Goal: Check status: Check status

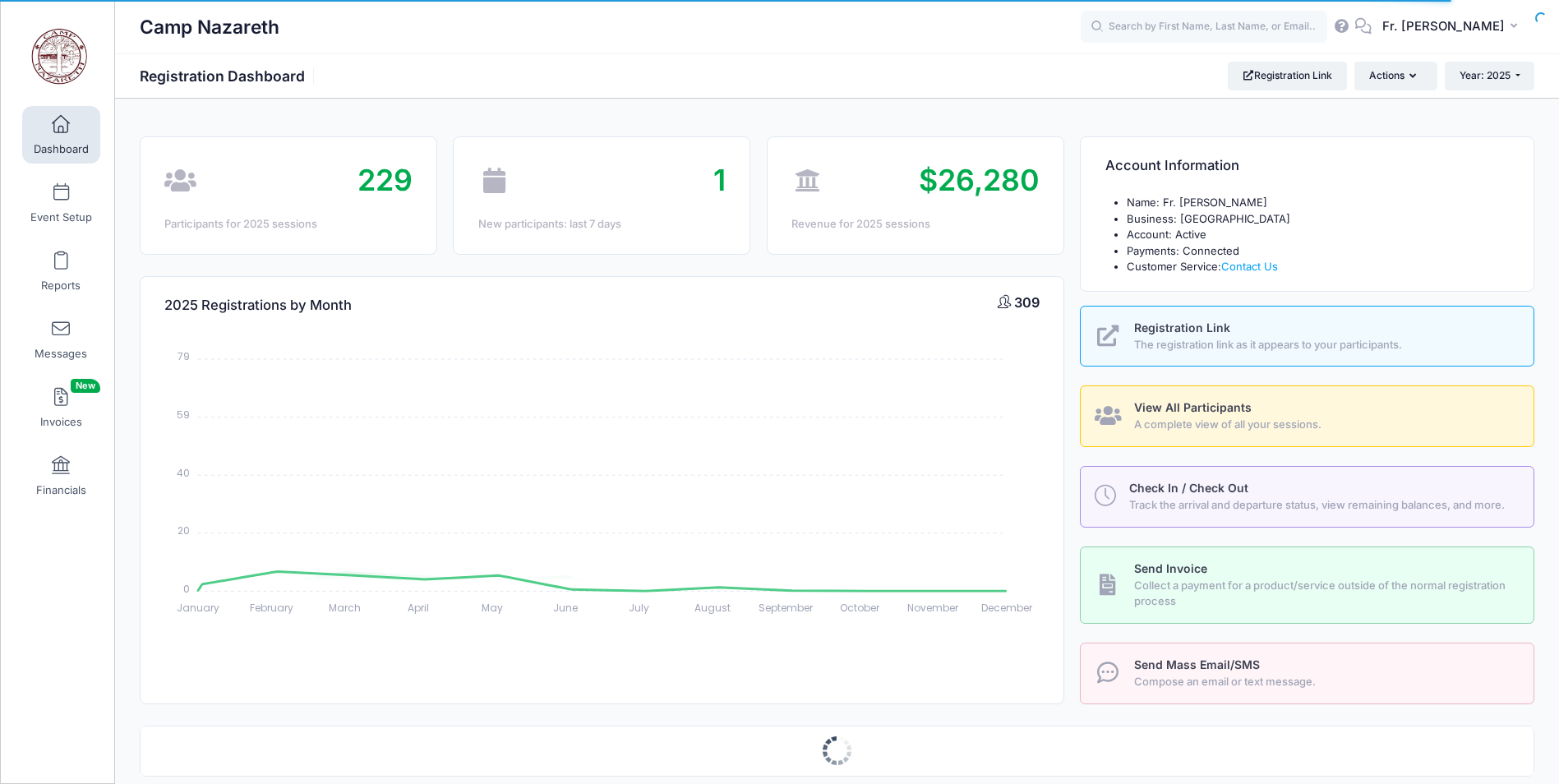
select select
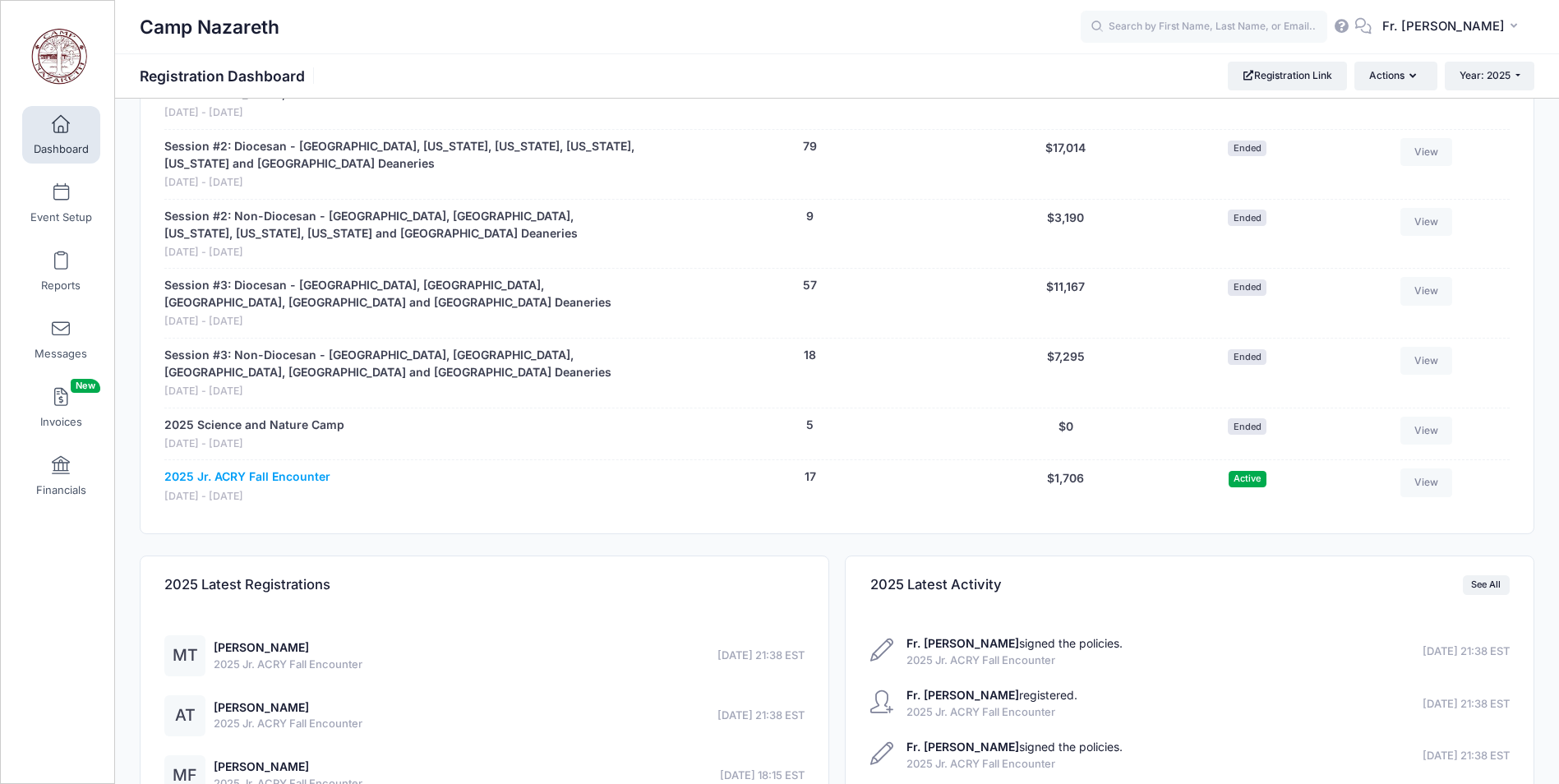
scroll to position [904, 0]
click at [262, 473] on link "2025 Jr. ACRY Fall Encounter" at bounding box center [247, 475] width 166 height 17
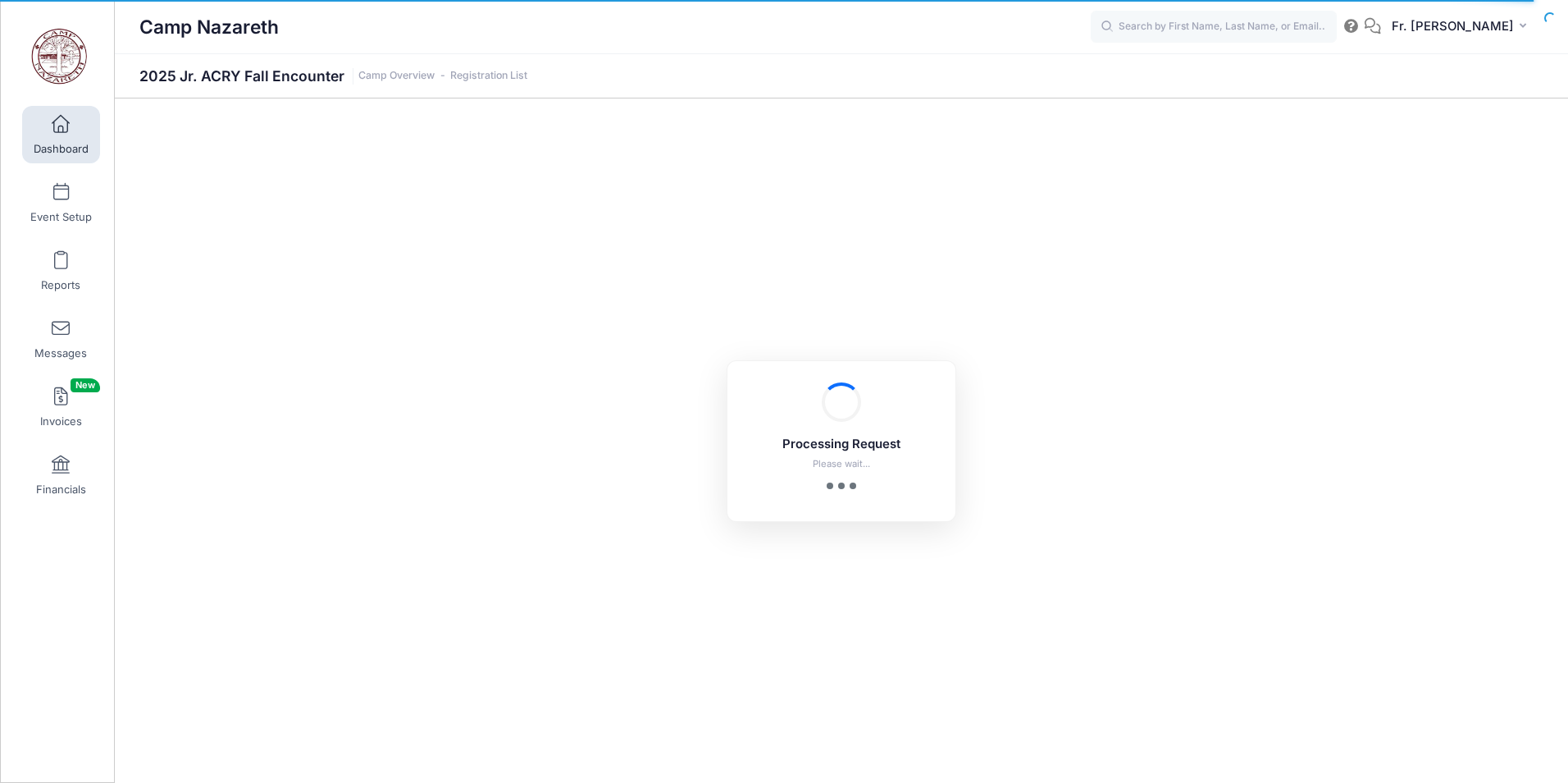
select select "10"
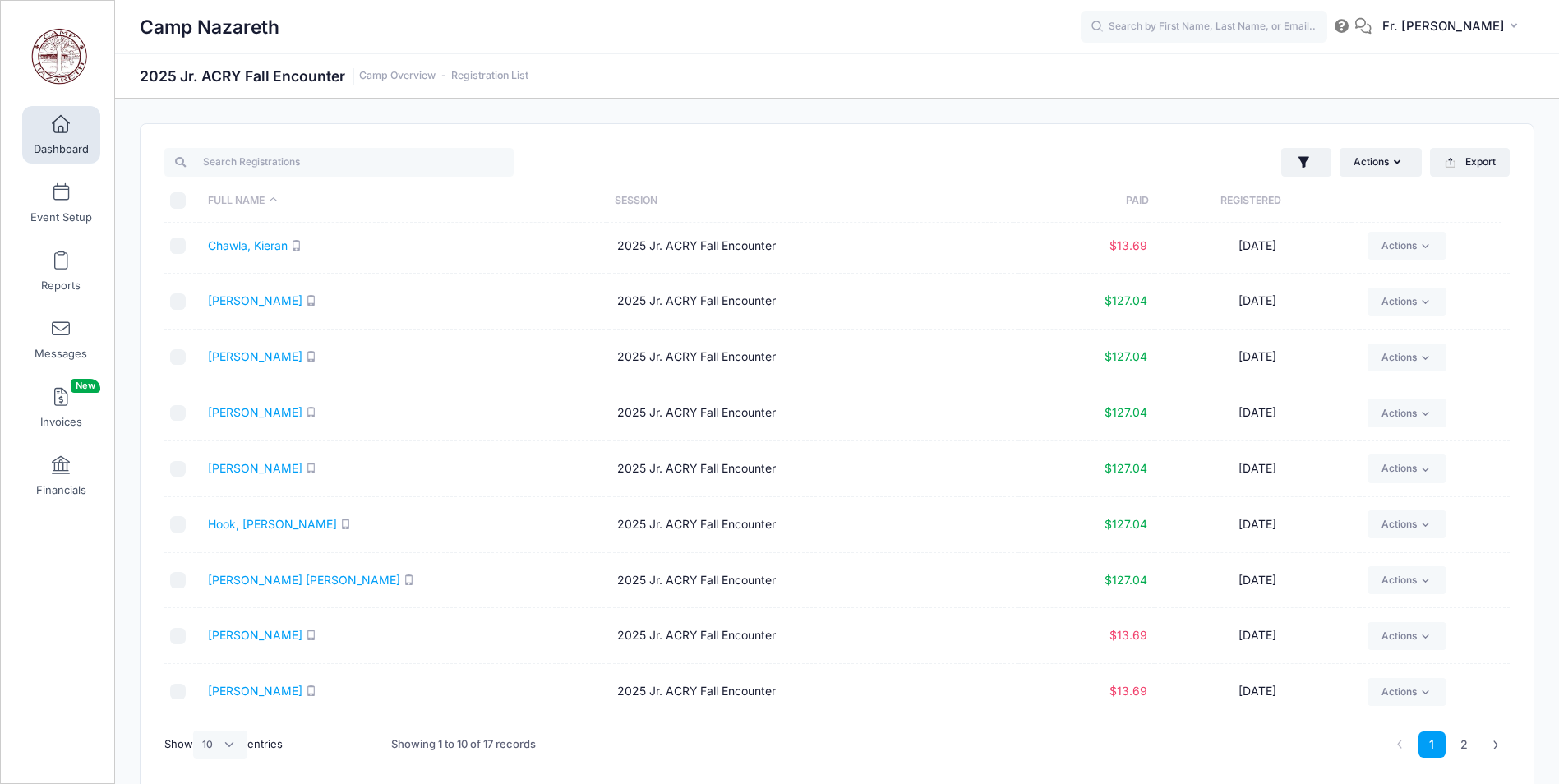
scroll to position [71, 0]
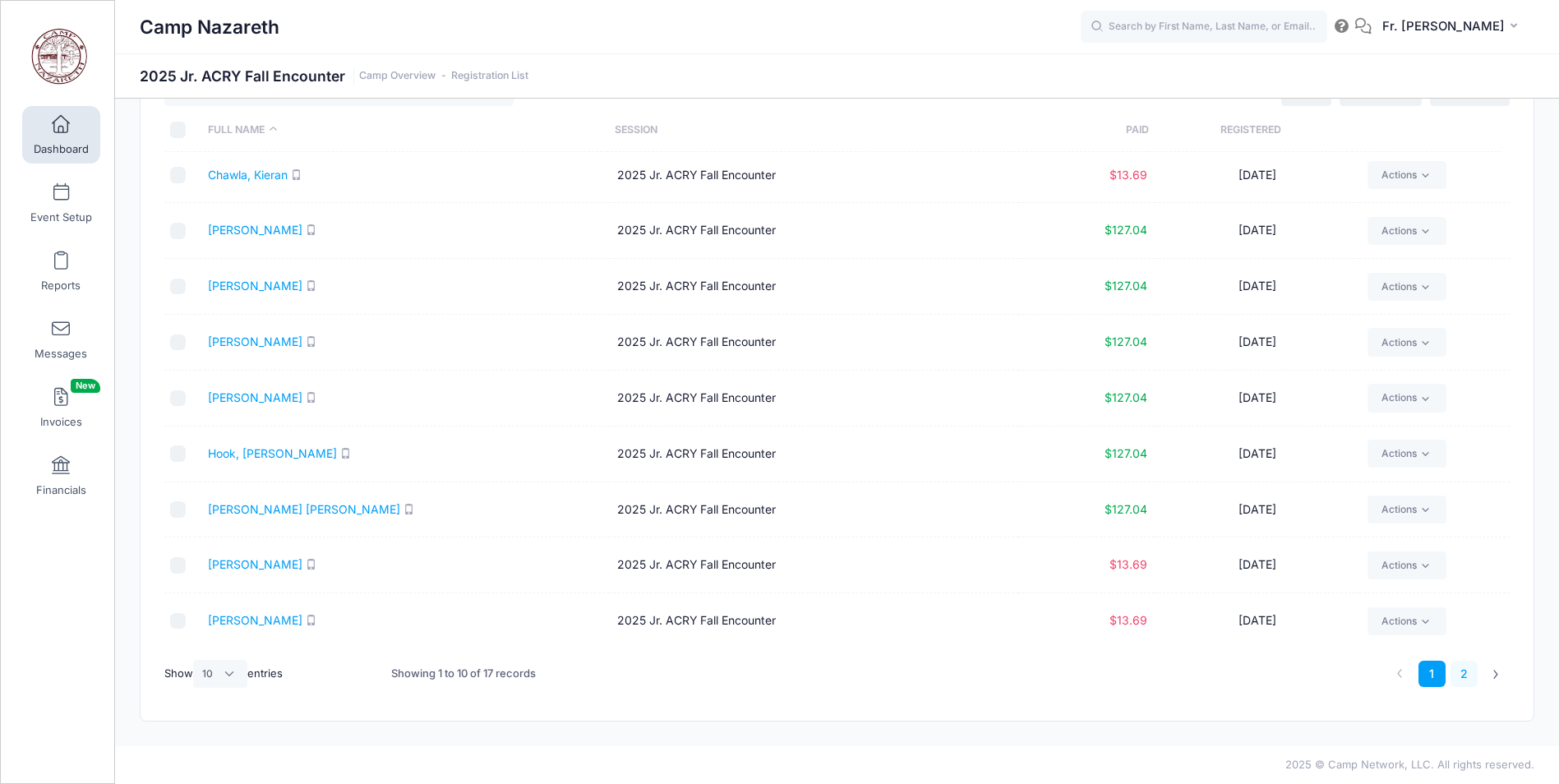
click at [1464, 677] on link "2" at bounding box center [1463, 673] width 27 height 27
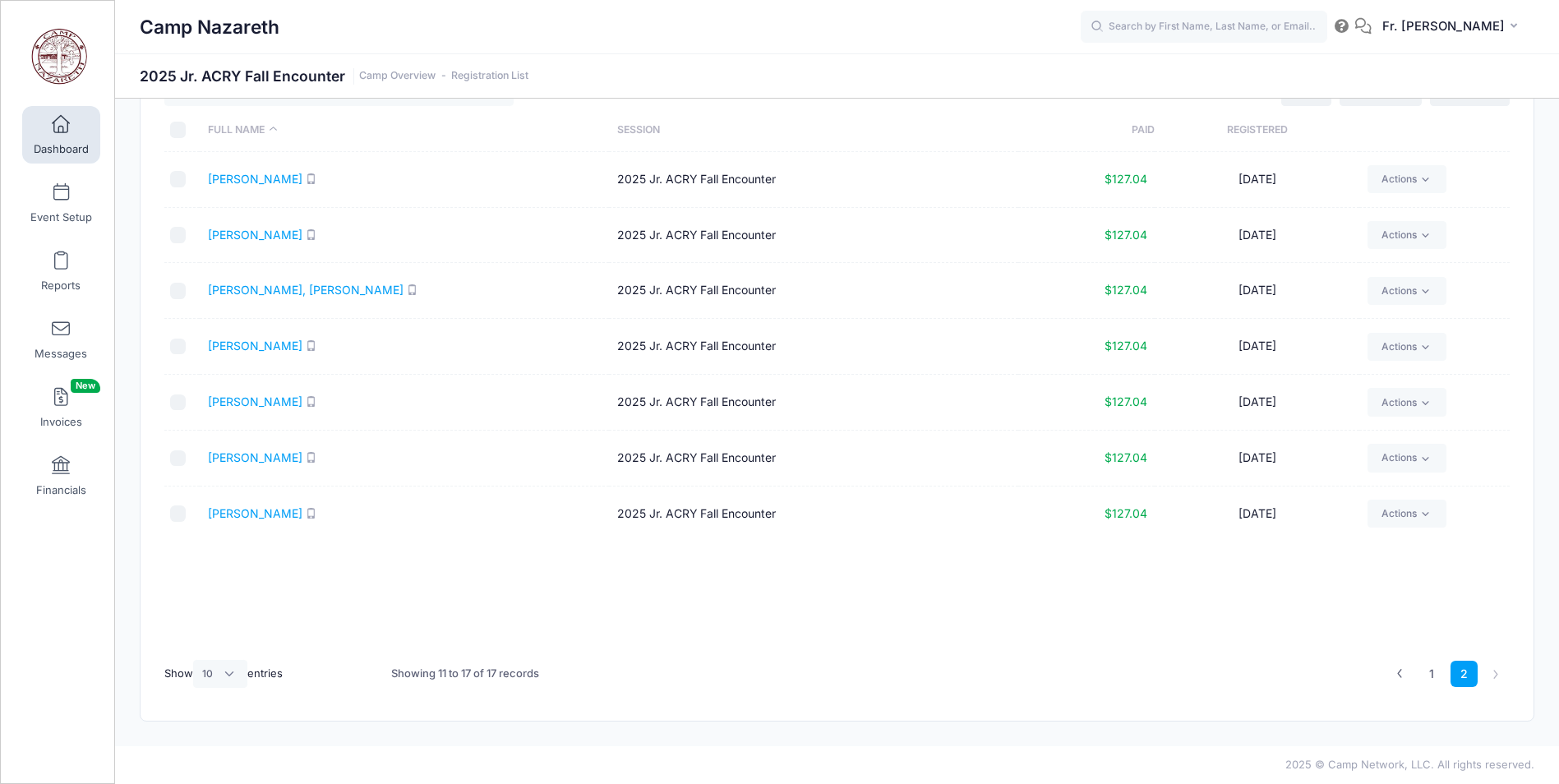
scroll to position [0, 0]
